Goal: Ask a question

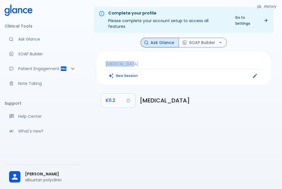
drag, startPoint x: 129, startPoint y: 58, endPoint x: 94, endPoint y: 52, distance: 35.5
click at [94, 52] on div "History Ask Glance SOAP Builder [MEDICAL_DATA] New Session K11.2 [MEDICAL_DATA]" at bounding box center [184, 75] width 188 height 74
click at [169, 122] on div "Complete your profile Please complete your account setup to access all features…" at bounding box center [183, 101] width 197 height 203
click at [111, 61] on p "[MEDICAL_DATA]" at bounding box center [184, 64] width 156 height 6
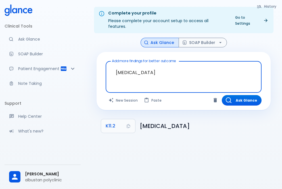
drag, startPoint x: 146, startPoint y: 68, endPoint x: 108, endPoint y: 56, distance: 39.7
click at [108, 61] on div "[MEDICAL_DATA] x Add more findings for better outcome" at bounding box center [184, 77] width 156 height 32
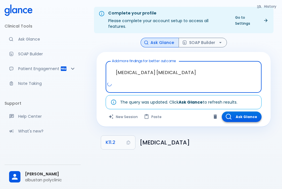
type textarea "[MEDICAL_DATA] [MEDICAL_DATA]"
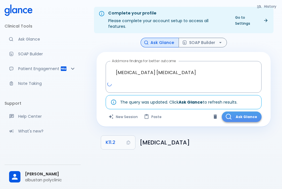
click at [234, 112] on button "Ask Glance" at bounding box center [242, 117] width 40 height 11
